Goal: Information Seeking & Learning: Learn about a topic

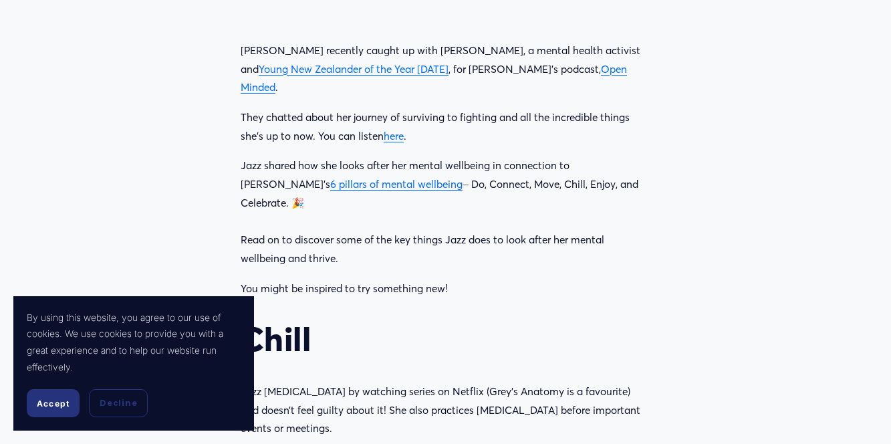
scroll to position [886, 0]
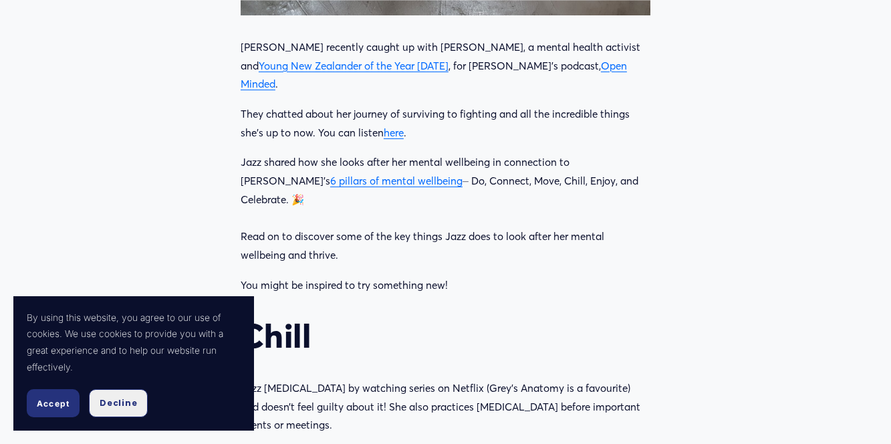
click at [104, 402] on span "Decline" at bounding box center [118, 403] width 37 height 12
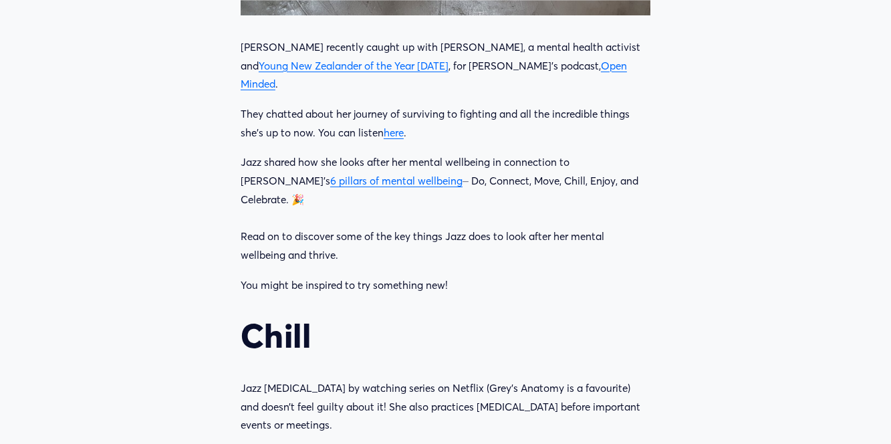
click at [368, 59] on link "Young New Zealander of the Year [DATE]" at bounding box center [354, 65] width 190 height 13
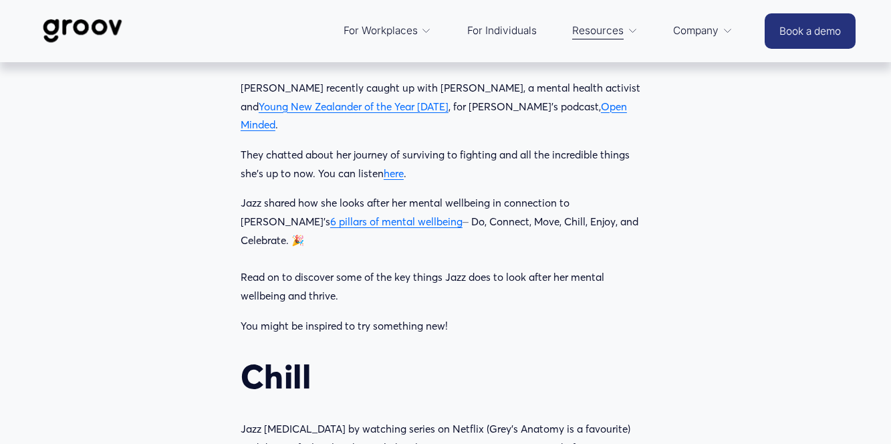
scroll to position [845, 0]
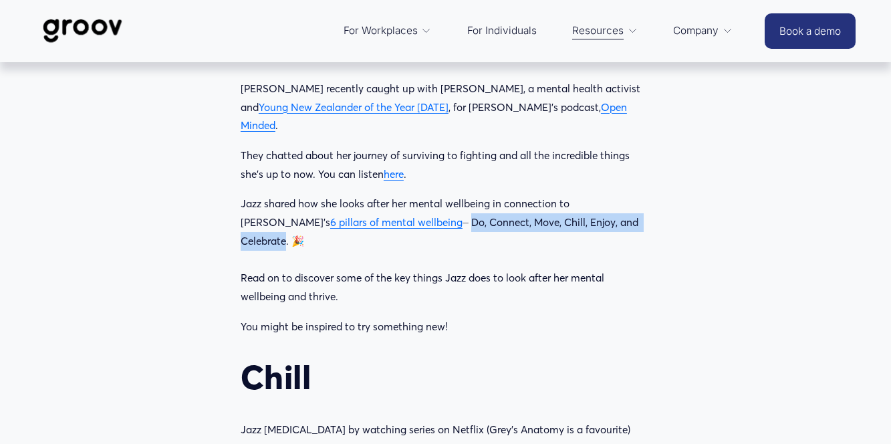
drag, startPoint x: 382, startPoint y: 182, endPoint x: 595, endPoint y: 184, distance: 212.5
click at [595, 194] on p "Jazz shared how she looks after her mental wellbeing in connection to Mentemia’…" at bounding box center [446, 249] width 410 height 111
copy p "Do, Connect, Move, Chill, Enjoy, and Celebrat"
